Goal: Information Seeking & Learning: Learn about a topic

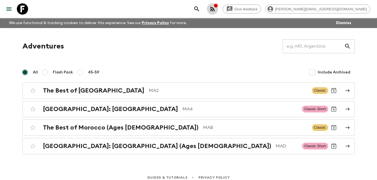
click at [215, 8] on icon "button" at bounding box center [212, 9] width 4 height 4
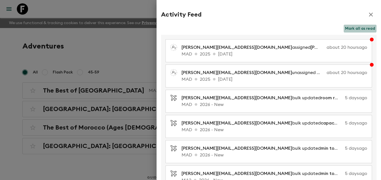
click at [355, 28] on button "Mark all as read" at bounding box center [360, 29] width 33 height 8
click at [368, 14] on icon "button" at bounding box center [371, 14] width 7 height 7
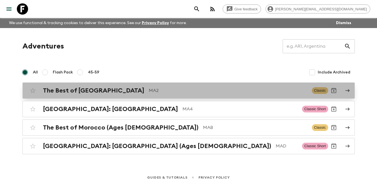
click at [94, 92] on h2 "The Best of [GEOGRAPHIC_DATA]" at bounding box center [93, 90] width 101 height 7
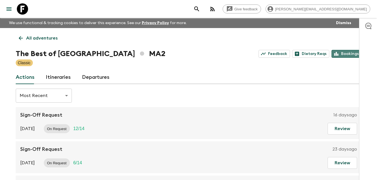
click at [344, 53] on link "Bookings" at bounding box center [347, 54] width 30 height 8
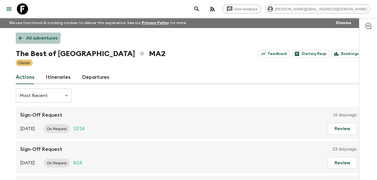
click at [19, 36] on icon at bounding box center [21, 38] width 6 height 6
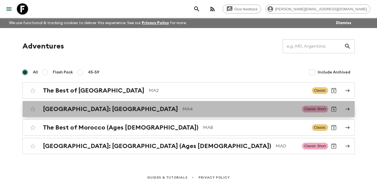
click at [95, 108] on h2 "[GEOGRAPHIC_DATA]: [GEOGRAPHIC_DATA]" at bounding box center [110, 109] width 135 height 7
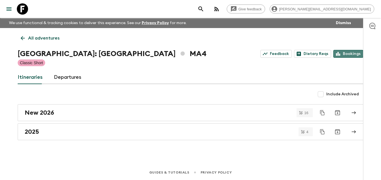
click at [352, 54] on link "Bookings" at bounding box center [349, 54] width 30 height 8
click at [23, 39] on icon at bounding box center [23, 38] width 6 height 6
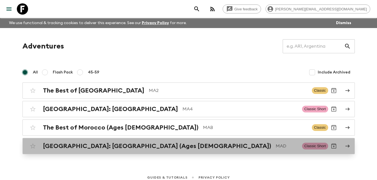
click at [99, 145] on h2 "[GEOGRAPHIC_DATA]: [GEOGRAPHIC_DATA] (Ages [DEMOGRAPHIC_DATA])" at bounding box center [157, 146] width 228 height 7
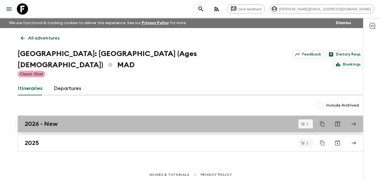
click at [47, 120] on h2 "2026 - New" at bounding box center [41, 123] width 33 height 7
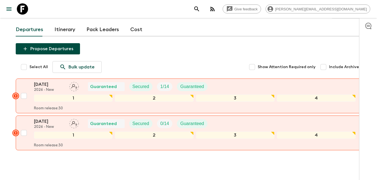
scroll to position [53, 0]
click at [0, 40] on html "Give feedback [PERSON_NAME][EMAIL_ADDRESS][DOMAIN_NAME] We use functional & tra…" at bounding box center [188, 74] width 377 height 254
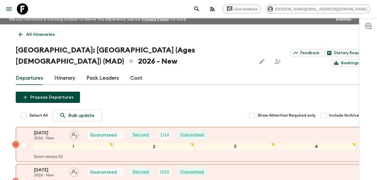
scroll to position [0, 0]
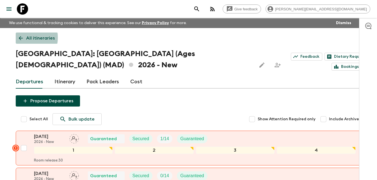
click at [20, 38] on icon at bounding box center [21, 38] width 6 height 6
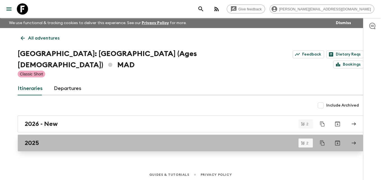
click at [35, 140] on h2 "2025" at bounding box center [32, 143] width 14 height 7
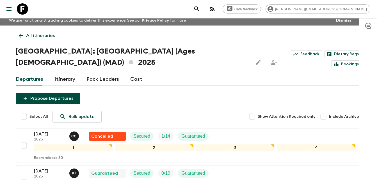
scroll to position [1, 0]
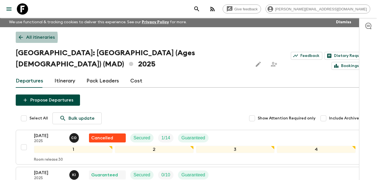
click at [20, 38] on icon at bounding box center [21, 37] width 6 height 6
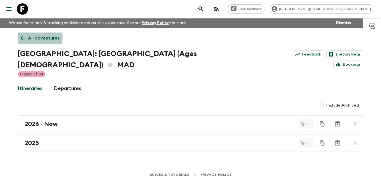
click at [20, 38] on icon at bounding box center [23, 38] width 6 height 6
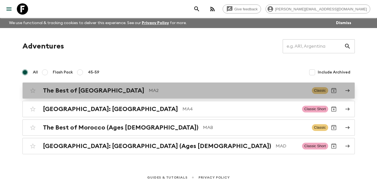
click at [105, 93] on div "The Best of [GEOGRAPHIC_DATA] MA2" at bounding box center [175, 90] width 265 height 7
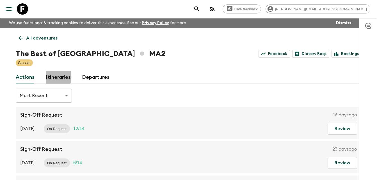
click at [56, 77] on link "Itineraries" at bounding box center [58, 77] width 25 height 13
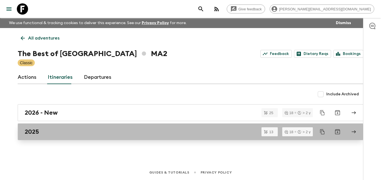
click at [39, 131] on h2 "2025" at bounding box center [32, 131] width 14 height 7
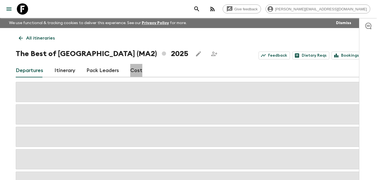
click at [135, 73] on link "Cost" at bounding box center [136, 70] width 12 height 13
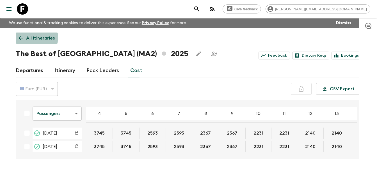
click at [19, 36] on icon at bounding box center [21, 38] width 6 height 6
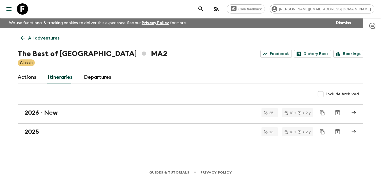
click at [19, 36] on link "All adventures" at bounding box center [40, 38] width 45 height 11
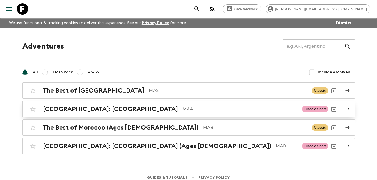
click at [88, 111] on h2 "[GEOGRAPHIC_DATA]: [GEOGRAPHIC_DATA]" at bounding box center [110, 109] width 135 height 7
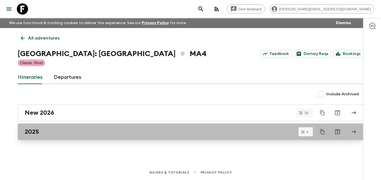
click at [33, 131] on h2 "2025" at bounding box center [32, 131] width 14 height 7
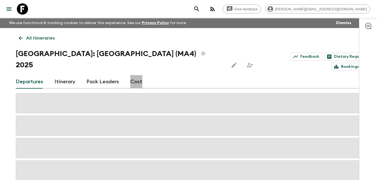
click at [136, 75] on link "Cost" at bounding box center [136, 81] width 12 height 13
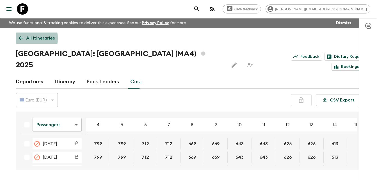
click at [19, 38] on icon at bounding box center [21, 38] width 4 height 4
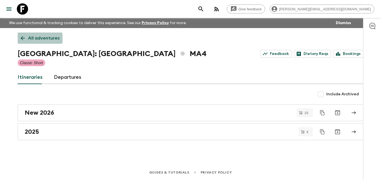
click at [19, 38] on link "All adventures" at bounding box center [40, 38] width 45 height 11
